Goal: Ask a question: Seek information or help from site administrators or community

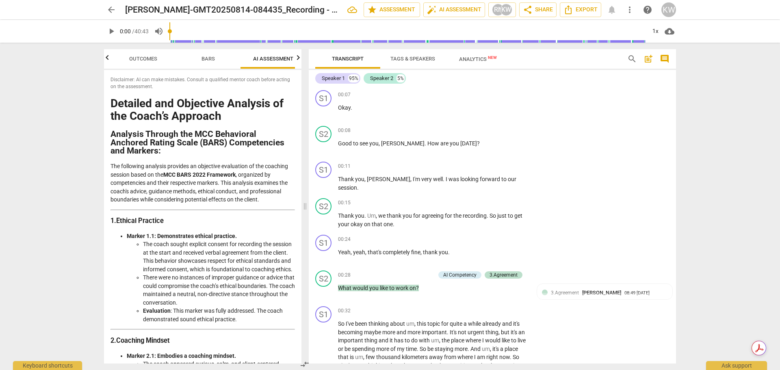
scroll to position [345, 0]
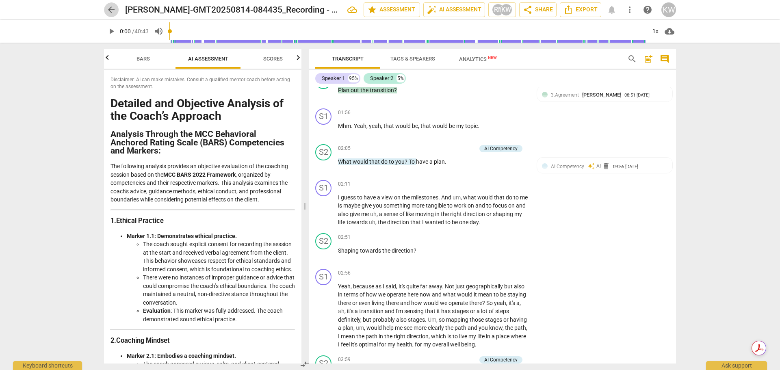
click at [112, 12] on span "arrow_back" at bounding box center [111, 10] width 10 height 10
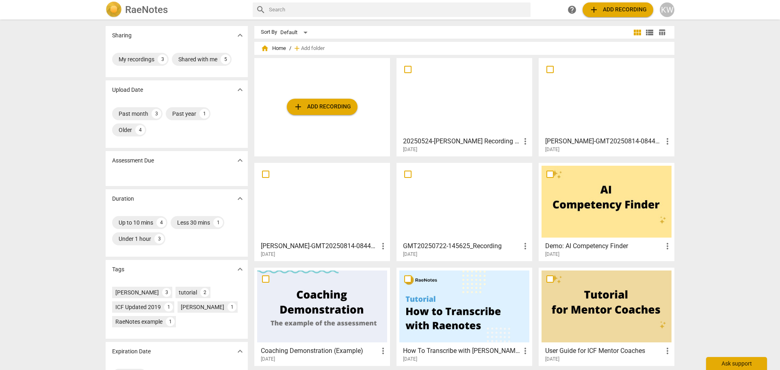
click at [729, 362] on div "Ask support" at bounding box center [736, 363] width 61 height 13
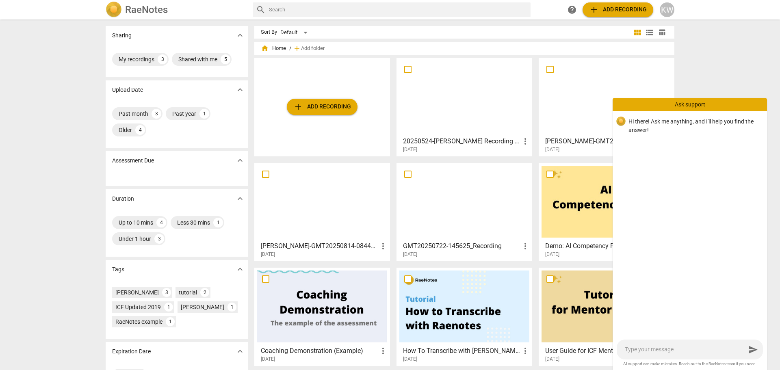
type textarea "c"
type textarea "ca"
type textarea "can"
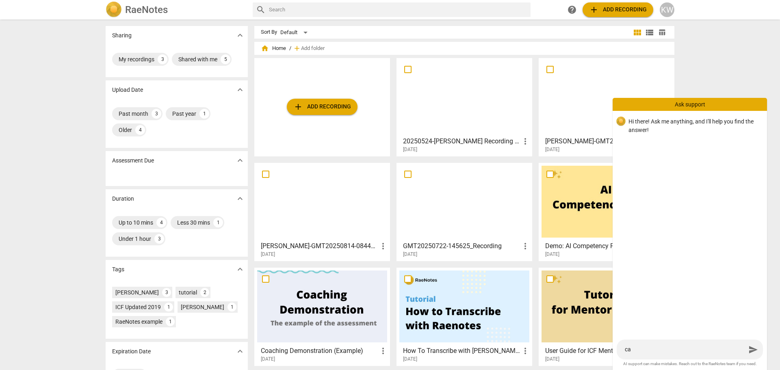
type textarea "can"
type textarea "can I"
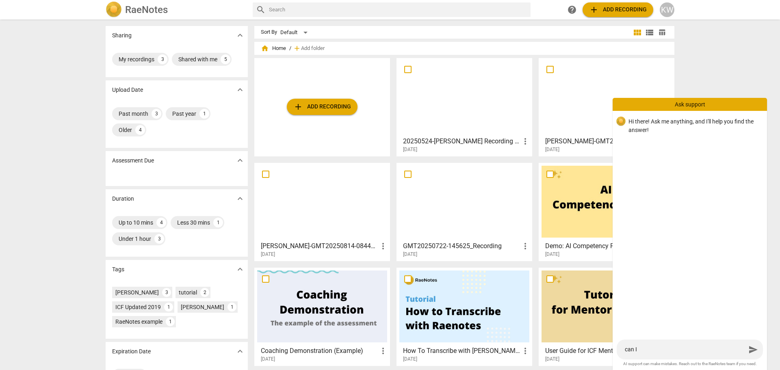
type textarea "can I"
type textarea "can I u"
type textarea "can I up"
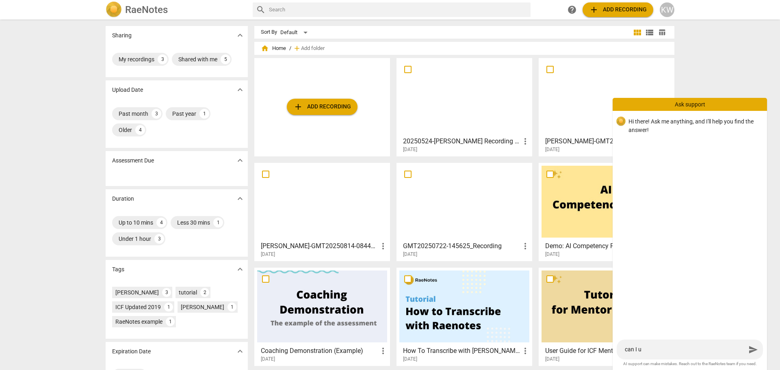
type textarea "can I up"
type textarea "can I upl"
type textarea "can I uplo"
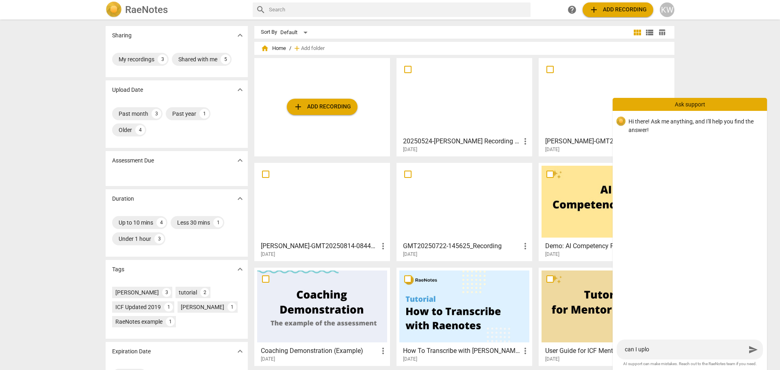
type textarea "can I uploa"
type textarea "can I upload"
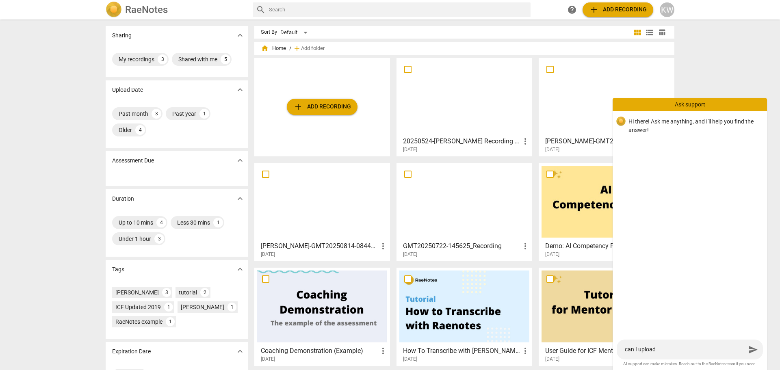
type textarea "can I upload"
type textarea "can I upload e"
type textarea "can I upload ex"
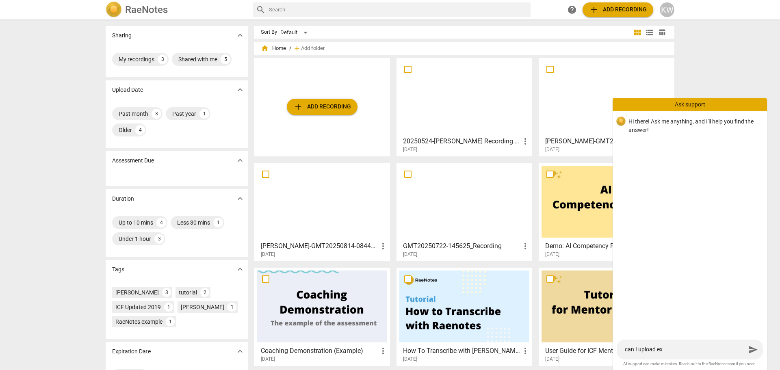
type textarea "can I upload exi"
type textarea "can I upload exis"
type textarea "can I upload exist"
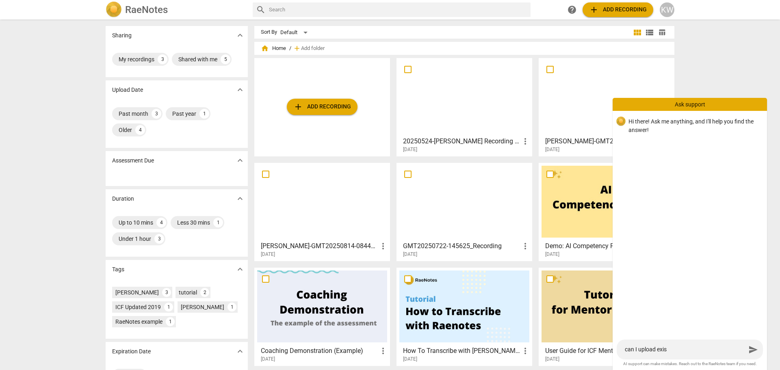
type textarea "can I upload exist"
type textarea "can I upload existi"
type textarea "can I upload existin"
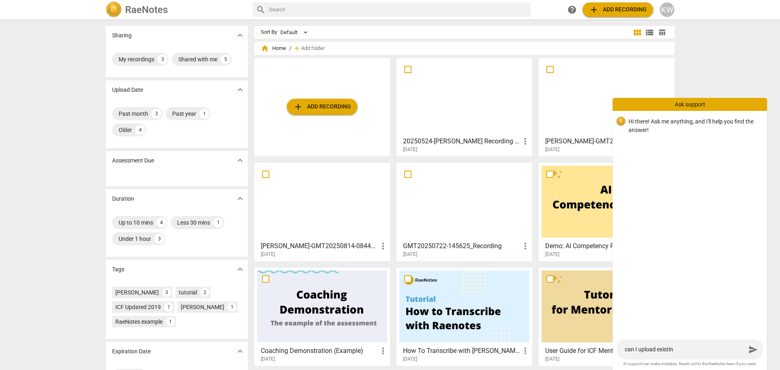
type textarea "can I upload existing"
type textarea "can I upload existing t"
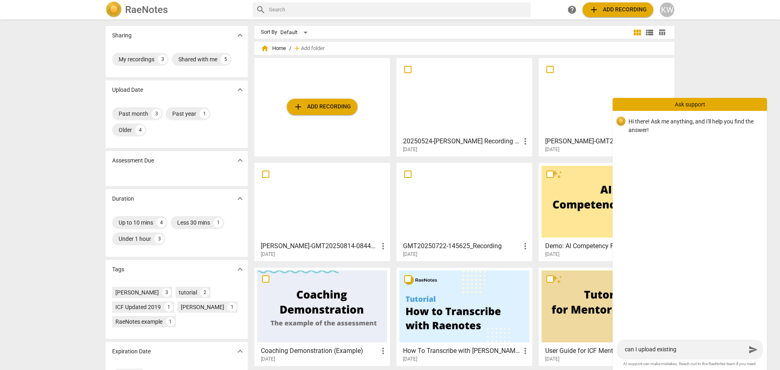
type textarea "can I upload existing t"
type textarea "can I upload existing tr"
type textarea "can I upload existing tra"
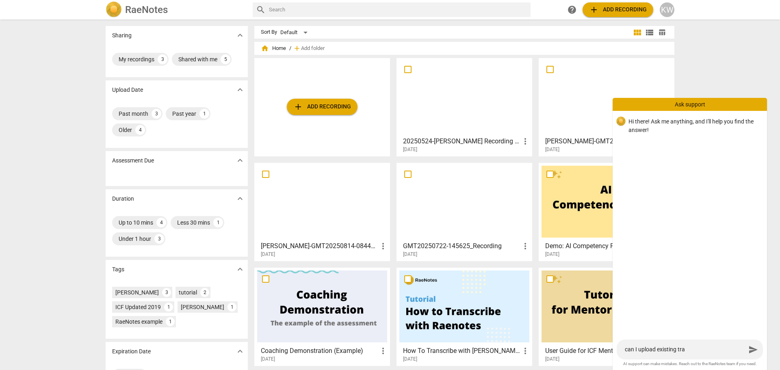
type textarea "can I upload existing [PERSON_NAME]"
type textarea "can I upload existing trans"
type textarea "can I upload existing transc"
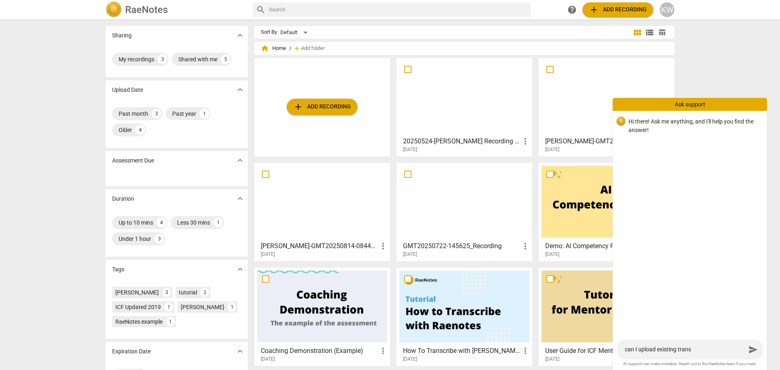
type textarea "can I upload existing transc"
type textarea "can I upload existing transcr"
type textarea "can I upload existing transcri"
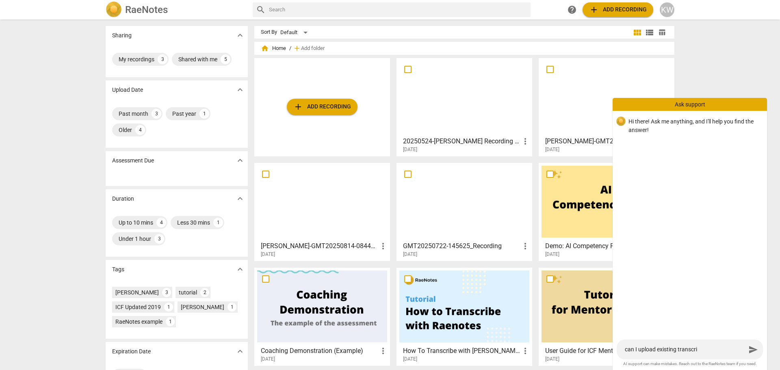
type textarea "can I upload existing transcrip"
type textarea "can I upload existing transcript"
type textarea "can I upload existing transcripts"
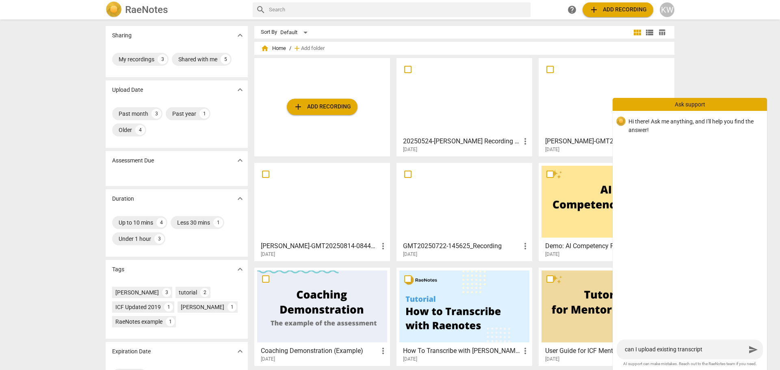
type textarea "can I upload existing transcripts"
type textarea "can I upload existing transcripts a"
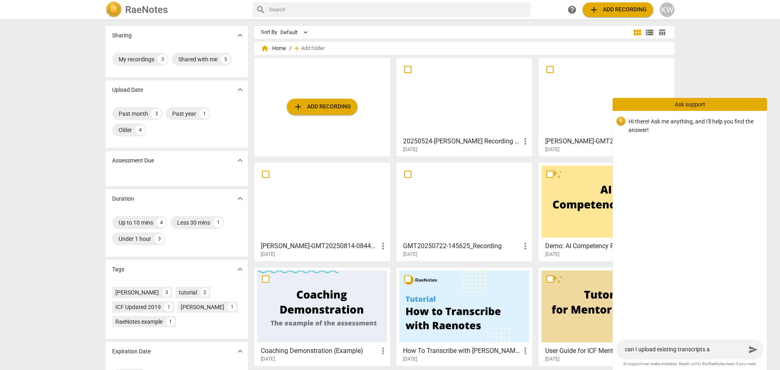
type textarea "can I upload existing transcripts an"
type textarea "can I upload existing transcripts and"
type textarea "can I upload existing transcripts and r"
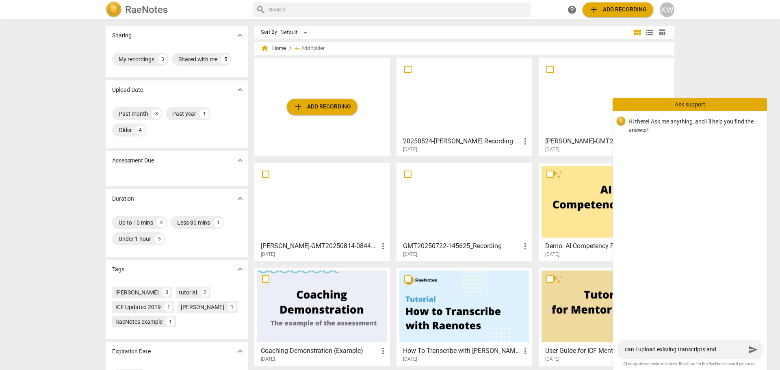
type textarea "can I upload existing transcripts and r"
type textarea "can I upload existing transcripts and re"
type textarea "can I upload existing transcripts and res"
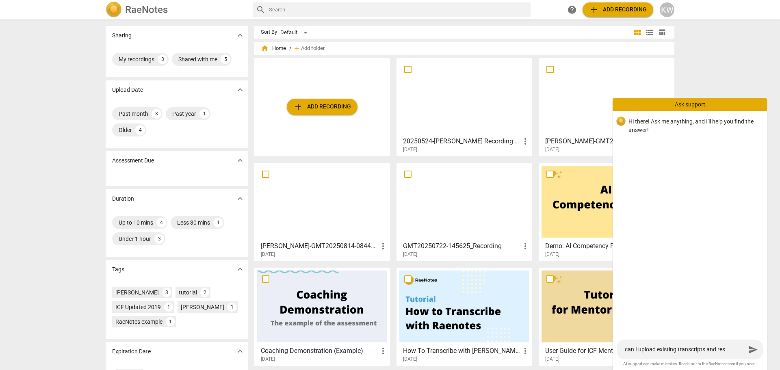
type textarea "can I upload existing transcripts and resp"
type textarea "can I upload existing transcripts and respc"
type textarea "can I upload existing transcripts and resp"
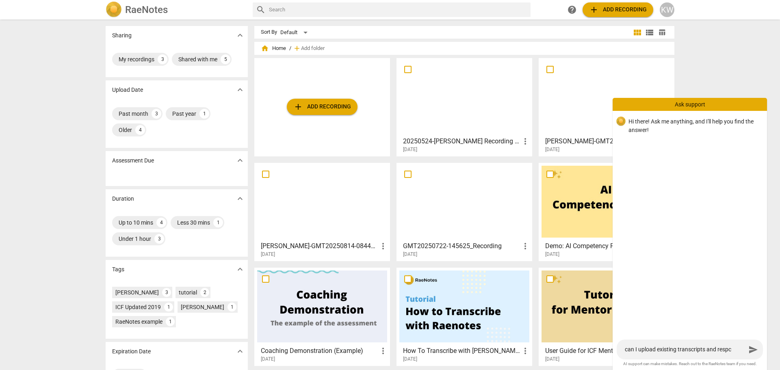
type textarea "can I upload existing transcripts and resp"
type textarea "can I upload existing transcripts and res"
type textarea "can I upload existing transcripts and re"
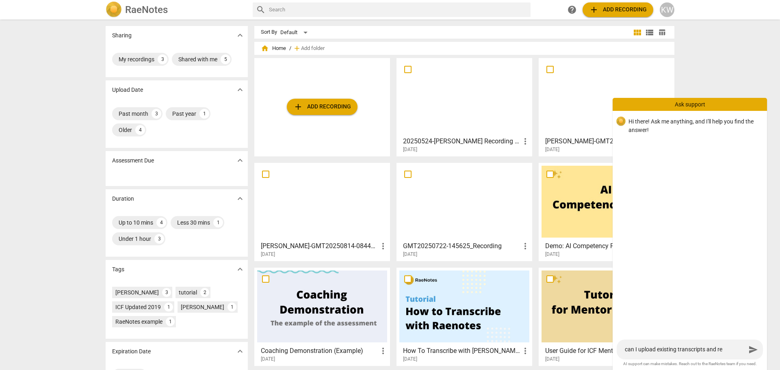
type textarea "can I upload existing transcripts and rec"
type textarea "can I upload existing transcripts and reco"
type textarea "can I upload existing transcripts and recor"
type textarea "can I upload existing transcripts and record"
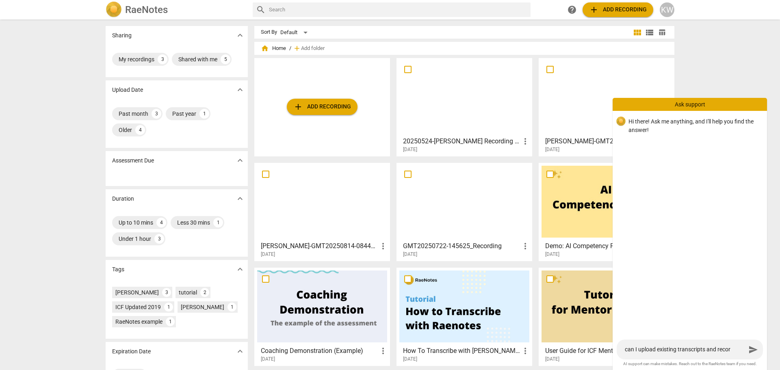
type textarea "can I upload existing transcripts and record"
type textarea "can I upload existing transcripts and recordi"
type textarea "can I upload existing transcripts and recordin"
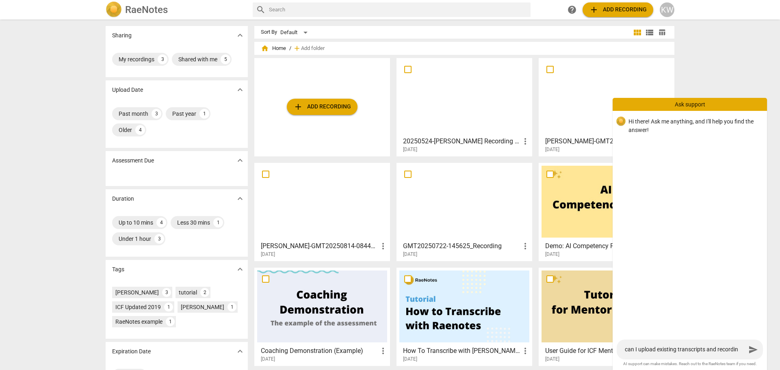
type textarea "can I upload existing transcripts and recording"
type textarea "can I upload existing transcripts and recordings"
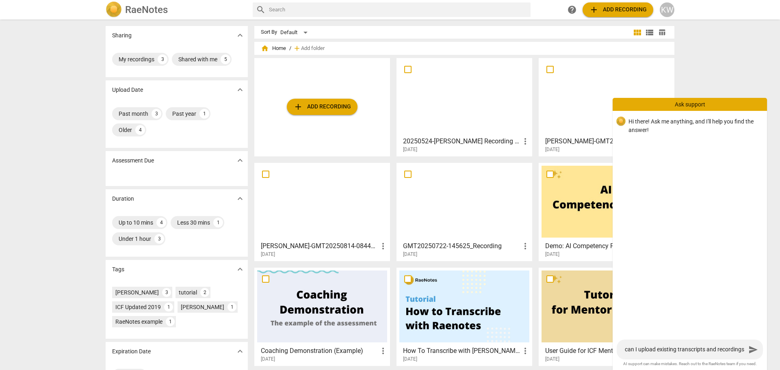
type textarea "can I upload existing transcripts and recordings"
type textarea "can I upload existing transcripts and recordings f"
type textarea "can I upload existing transcripts and recordings fo"
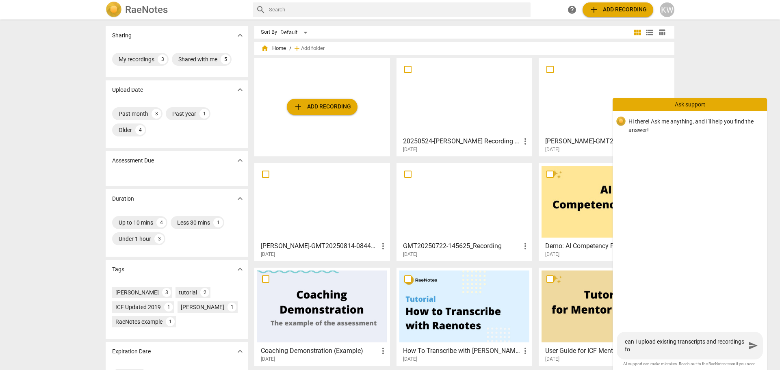
type textarea "can I upload existing transcripts and recordings for"
type textarea "can I upload existing transcripts and recordings for a"
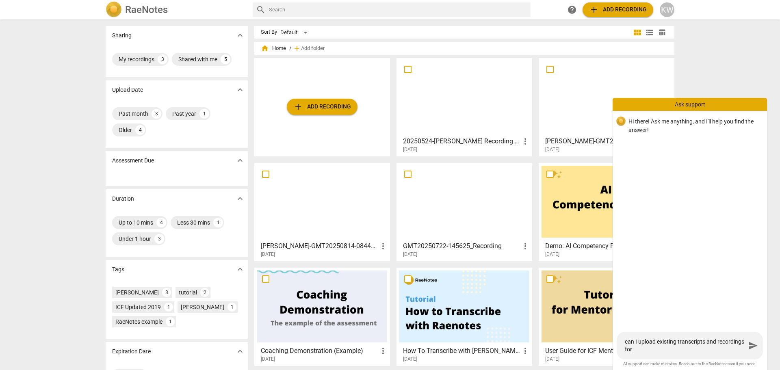
type textarea "can I upload existing transcripts and recordings for a"
type textarea "can I upload existing transcripts and recordings for an"
type textarea "can I upload existing transcripts and recordings for [PERSON_NAME]"
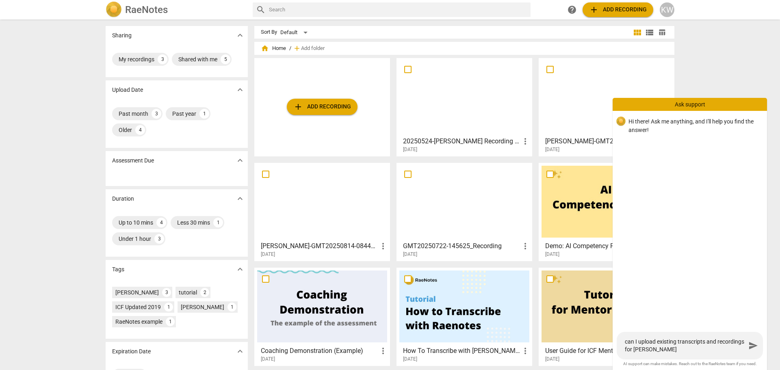
type textarea "can I upload existing transcripts and recordings for anal"
type textarea "can I upload existing transcripts and recordings for analy"
type textarea "can I upload existing transcripts and recordings for analys"
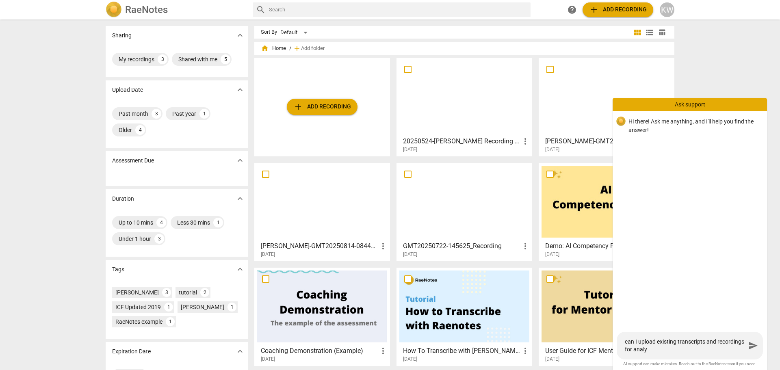
type textarea "can I upload existing transcripts and recordings for analys"
type textarea "can I upload existing transcripts and recordings for analysi"
type textarea "can I upload existing transcripts and recordings for analysis"
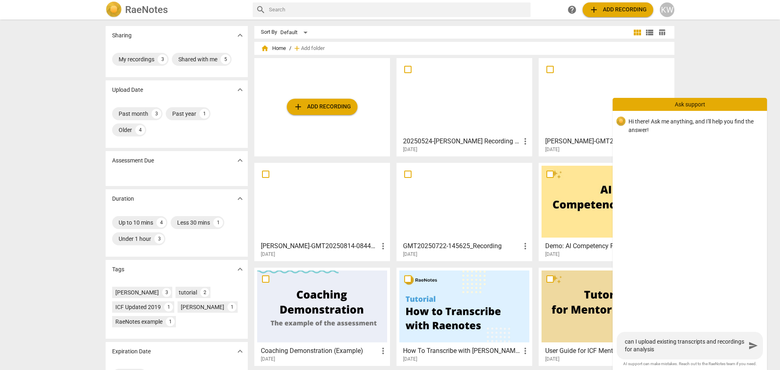
type textarea "can I upload existing transcripts and recordings for analysis?"
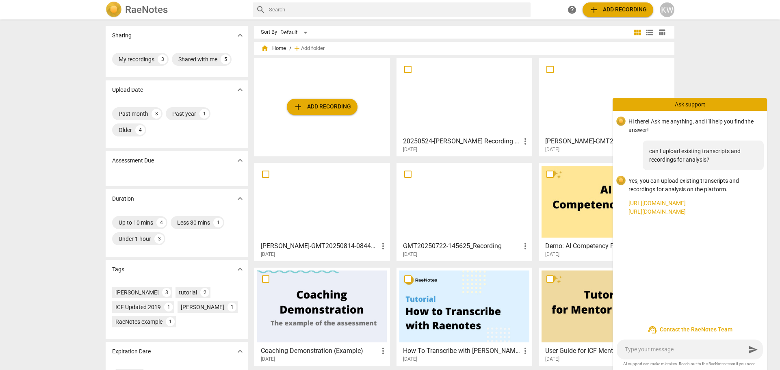
click at [659, 212] on link "[URL][DOMAIN_NAME]" at bounding box center [694, 211] width 132 height 9
click at [751, 52] on div "Sharing expand_more My recordings 3 Shared with me 5 Upload Date expand_more Pa…" at bounding box center [390, 195] width 780 height 350
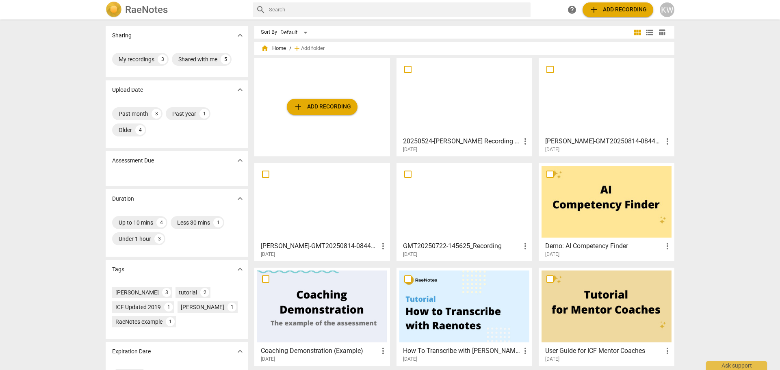
click at [665, 10] on div "KW" at bounding box center [666, 9] width 15 height 15
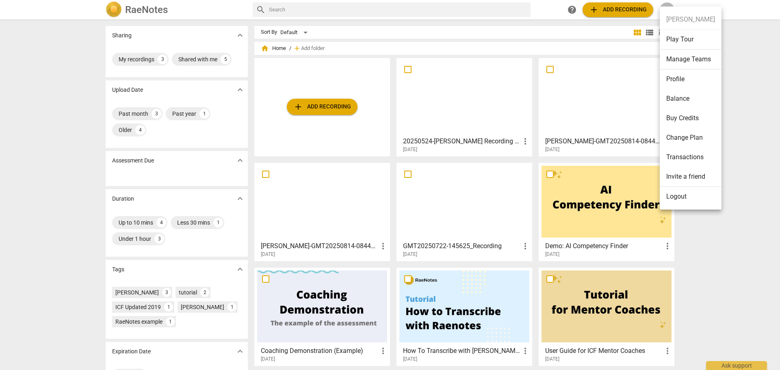
click at [682, 98] on li "Balance" at bounding box center [690, 98] width 62 height 19
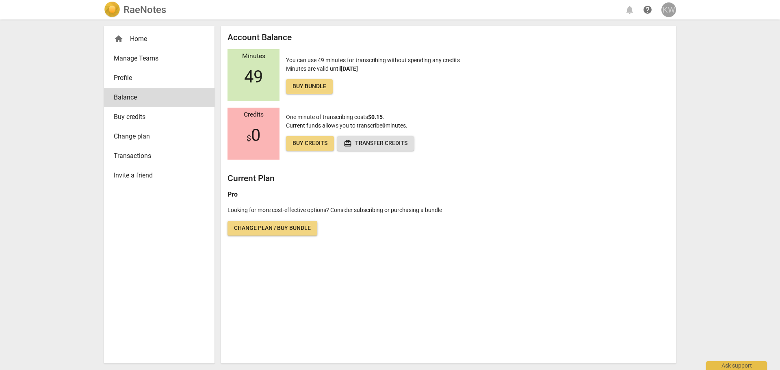
click at [672, 12] on div "KW" at bounding box center [668, 9] width 15 height 15
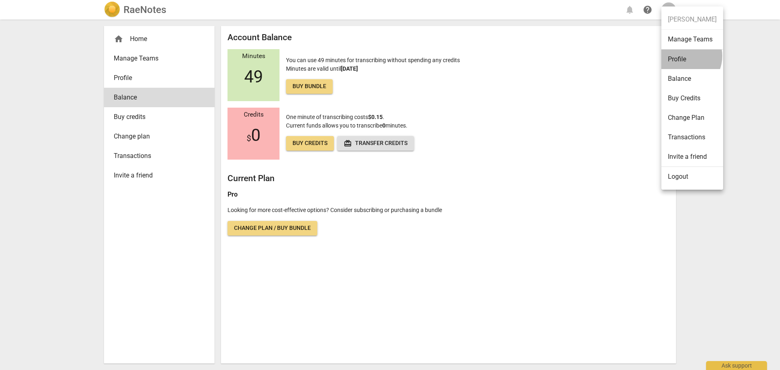
click at [683, 56] on li "Profile" at bounding box center [692, 59] width 62 height 19
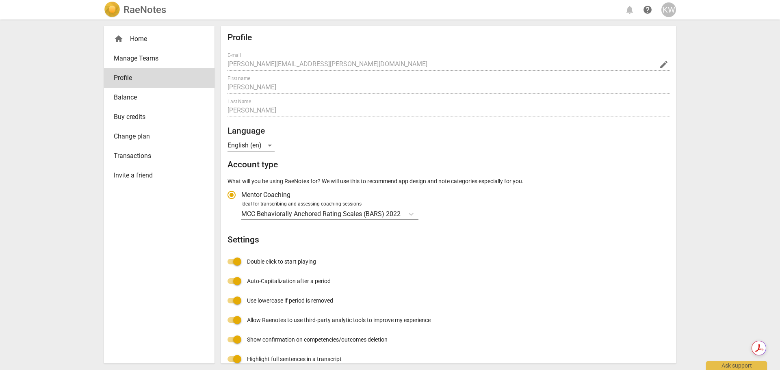
radio input "false"
click at [143, 11] on h2 "RaeNotes" at bounding box center [144, 9] width 43 height 11
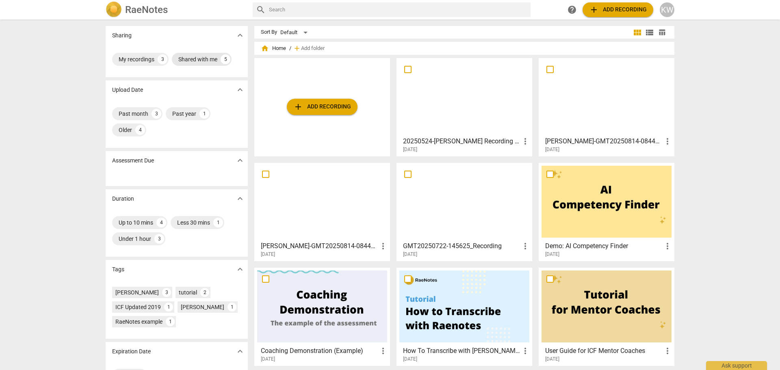
click at [190, 62] on div "Shared with me" at bounding box center [197, 59] width 39 height 8
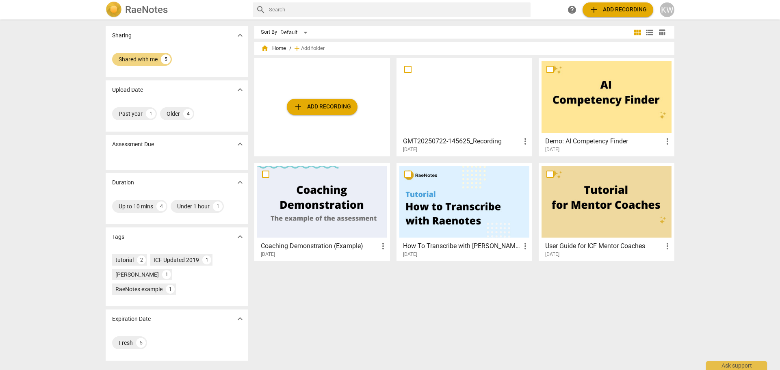
click at [237, 38] on span "expand_more" at bounding box center [240, 35] width 10 height 10
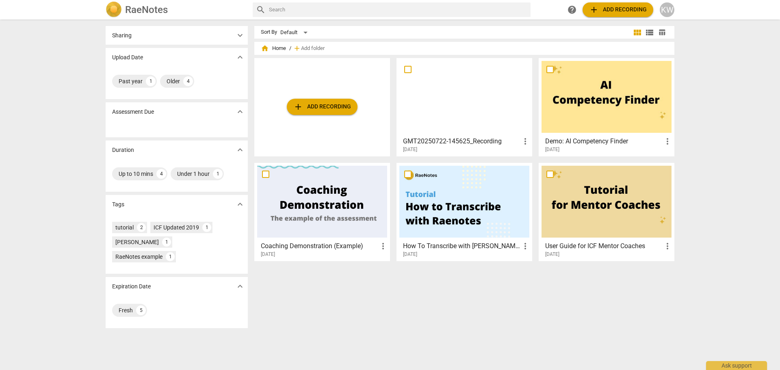
click at [237, 38] on span "expand_more" at bounding box center [240, 35] width 10 height 10
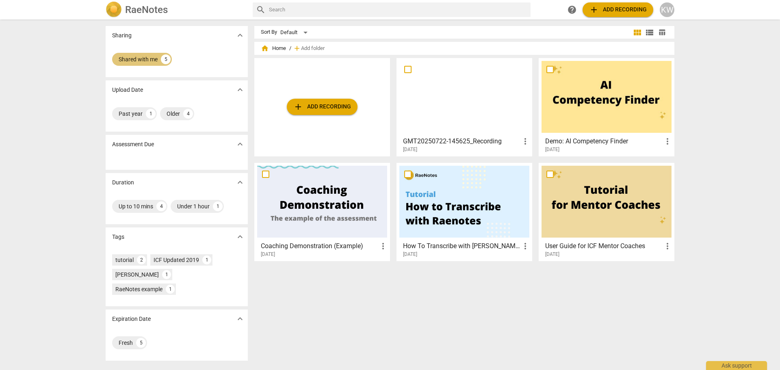
click at [164, 61] on div "5" at bounding box center [166, 59] width 10 height 10
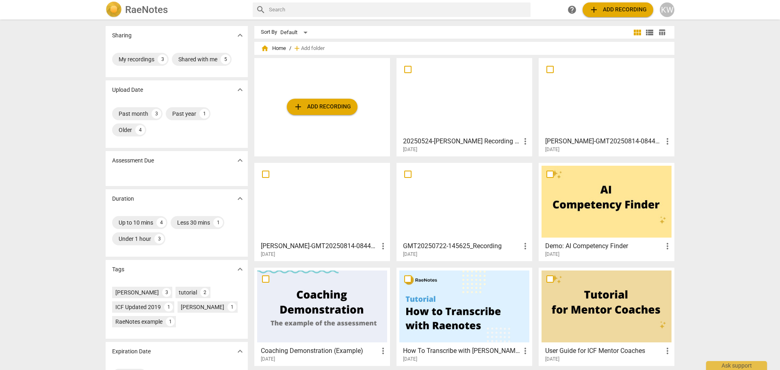
click at [570, 95] on div at bounding box center [606, 97] width 130 height 72
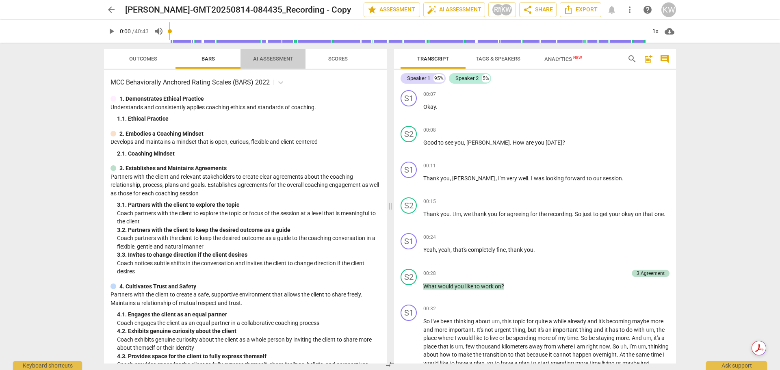
click at [273, 59] on span "AI Assessment" at bounding box center [273, 59] width 40 height 6
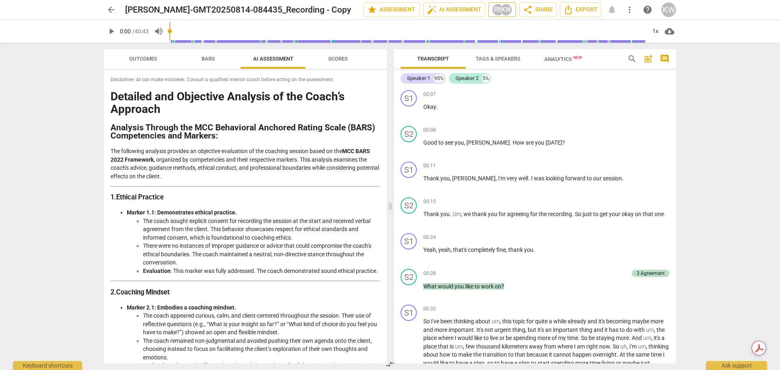
click at [499, 8] on div "RN" at bounding box center [498, 10] width 12 height 12
click at [499, 8] on div at bounding box center [390, 185] width 780 height 370
